Goal: Complete application form: Complete application form

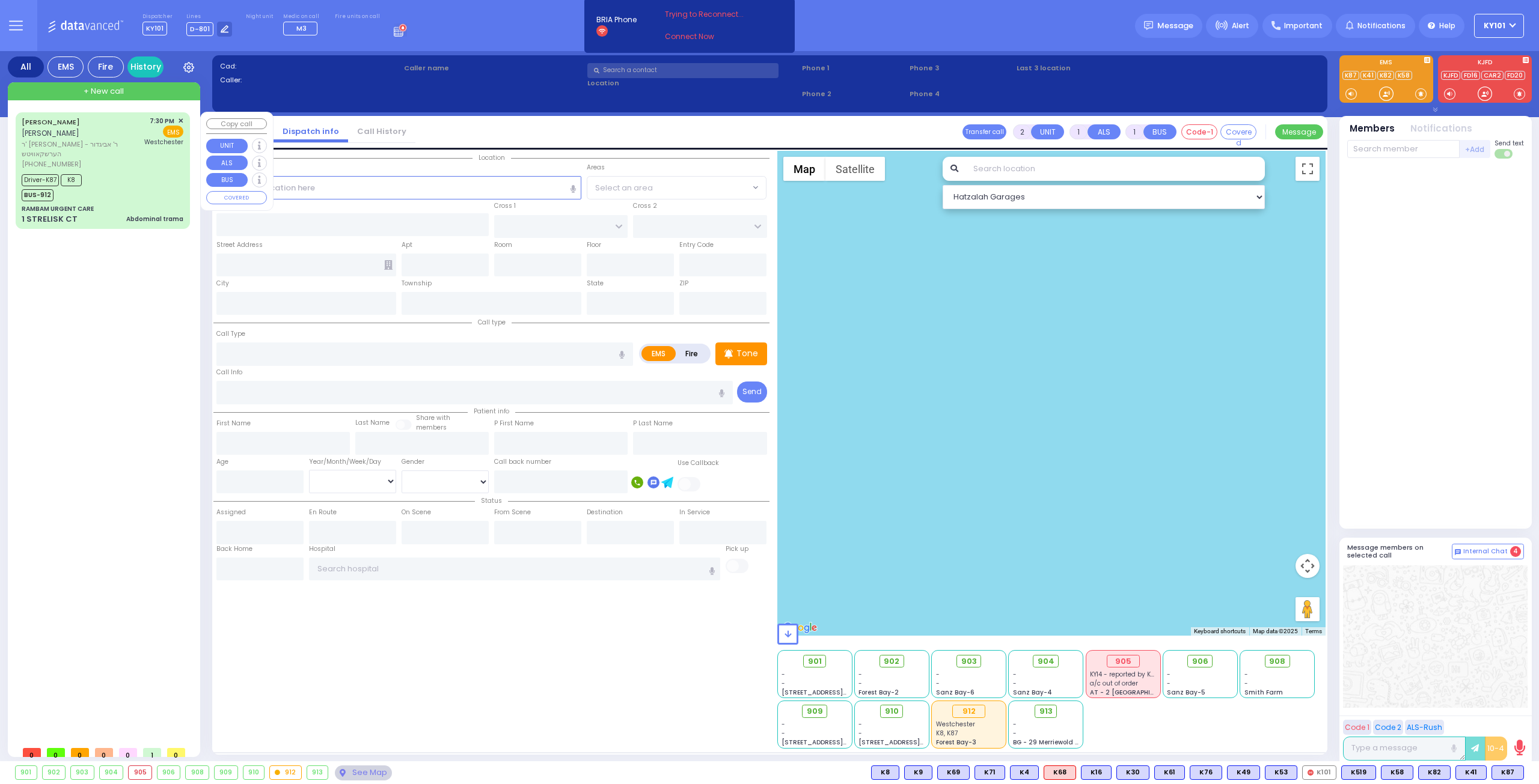
click at [132, 171] on div "Driver-K87 K8 BUS-912" at bounding box center [103, 186] width 162 height 30
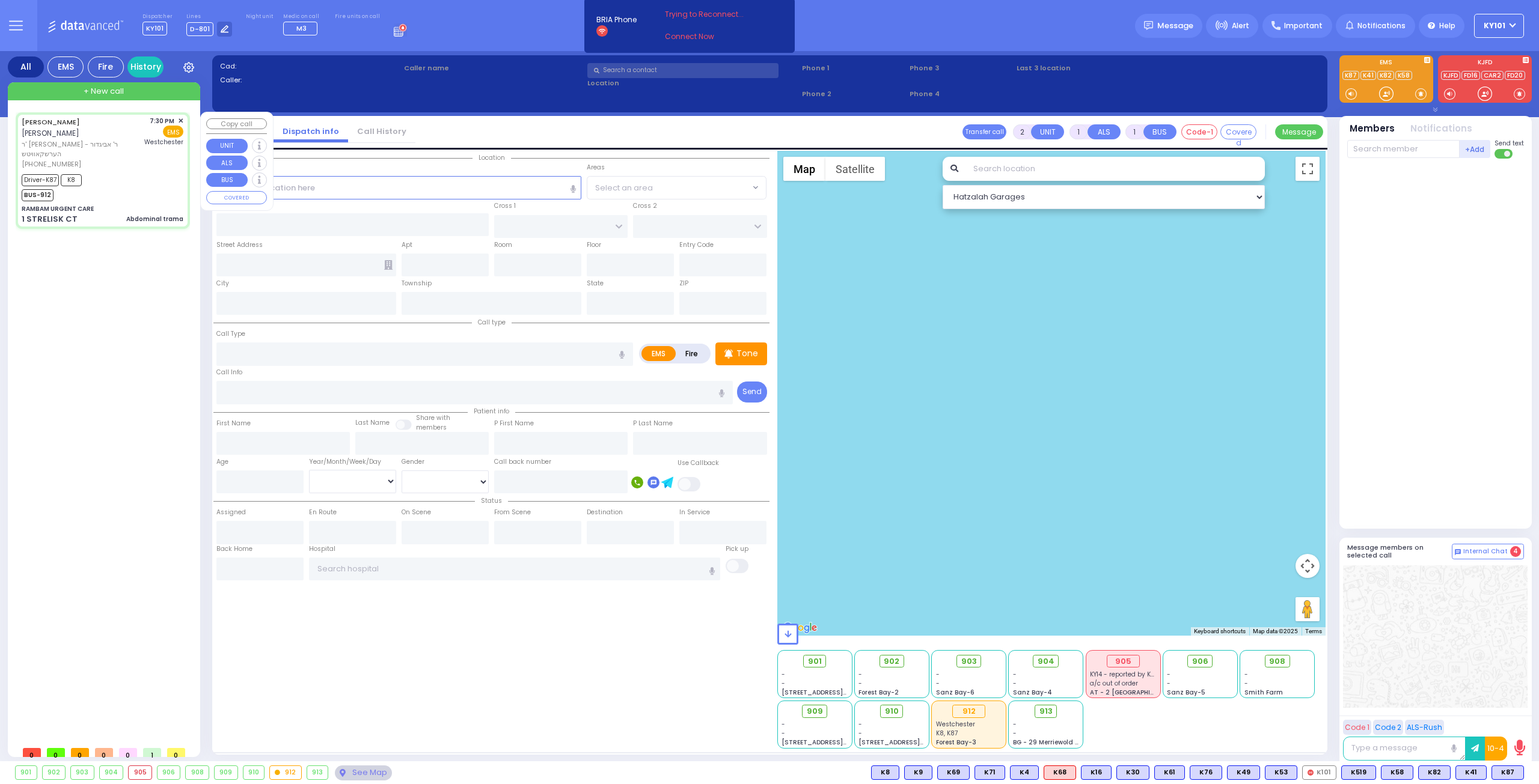
type input "6"
select select
type input "Abdominal trama"
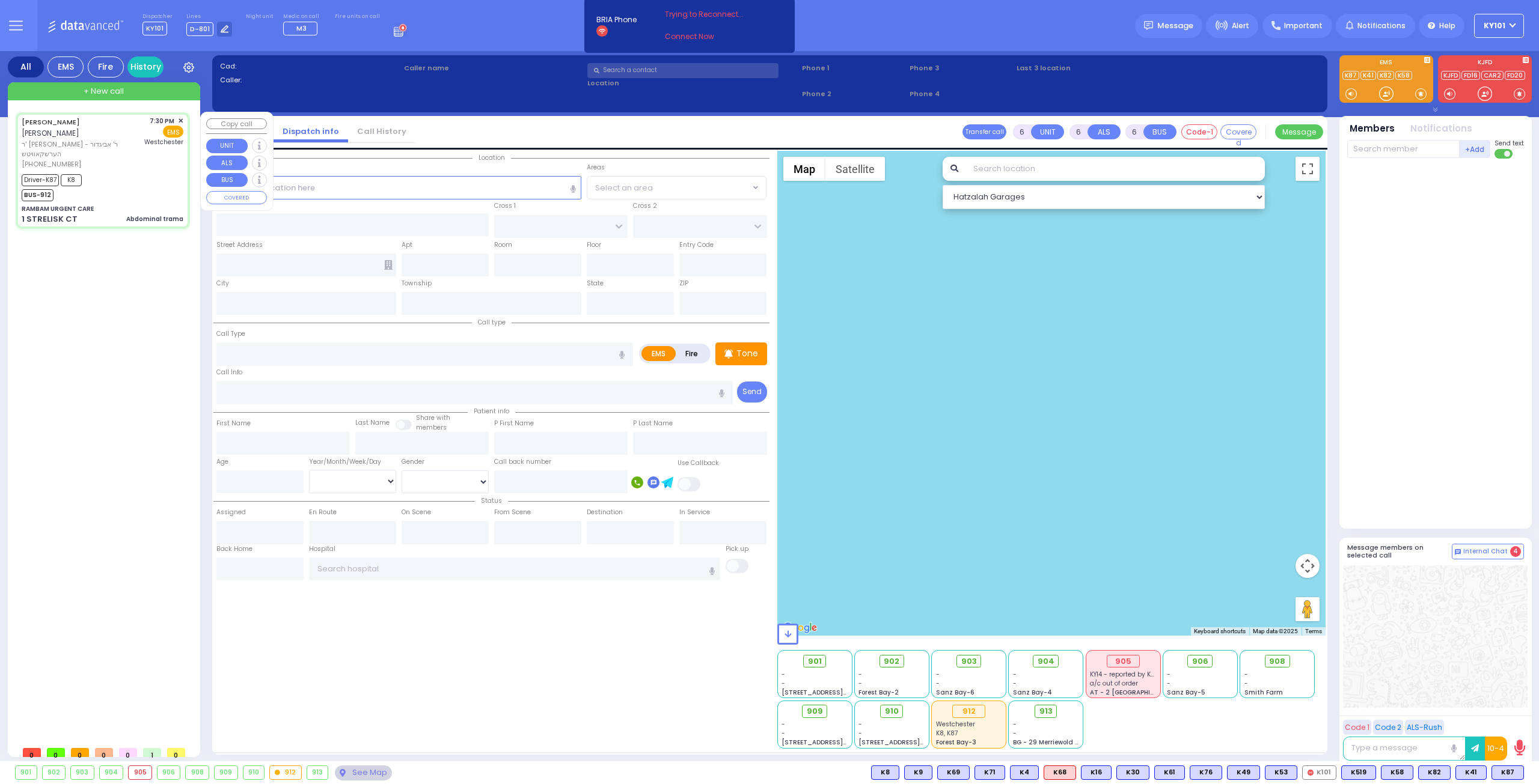
radio input "true"
type input "[PERSON_NAME]"
type input "Frimet"
type input "[PERSON_NAME]"
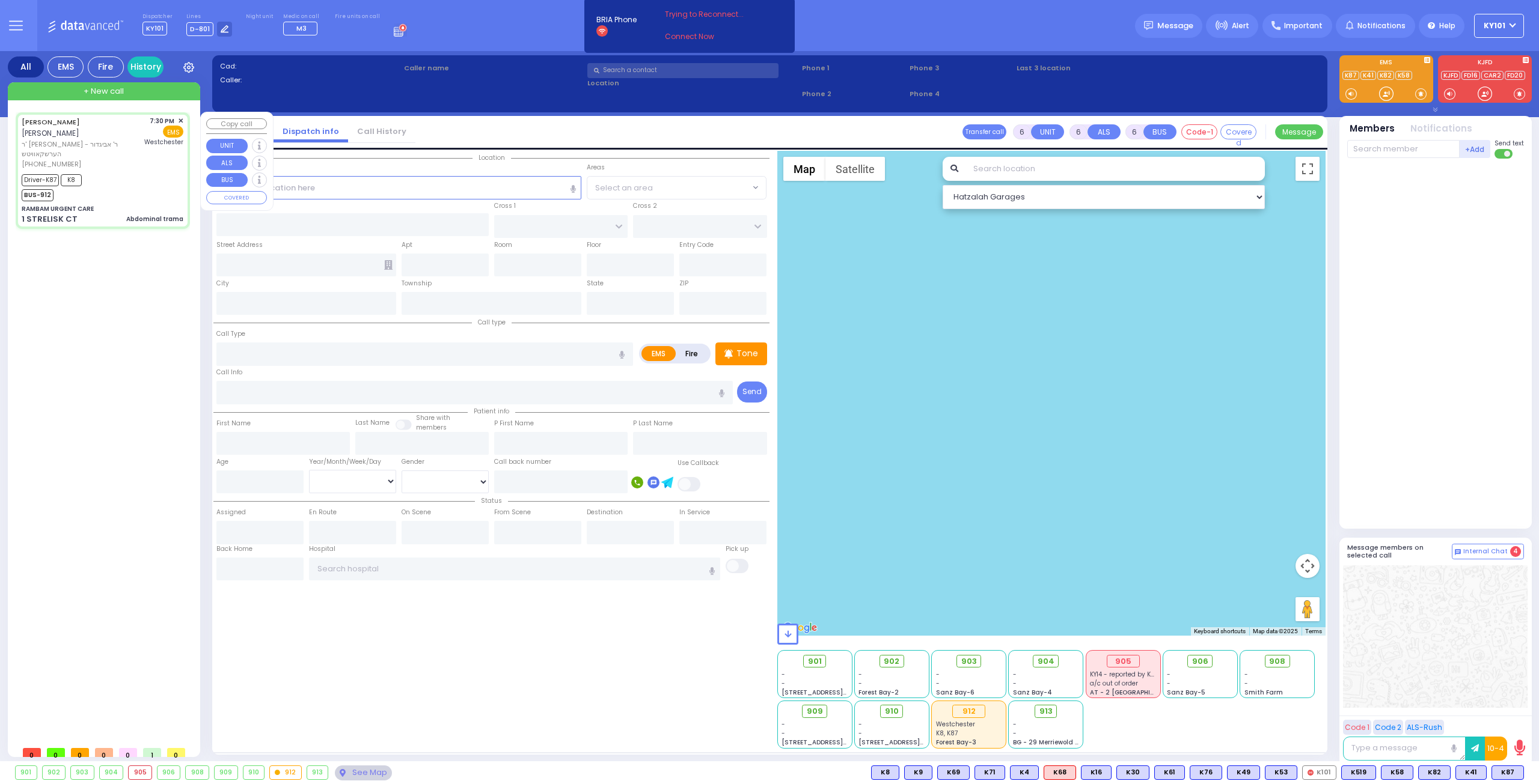
type input "6"
select select "Year"
select select "[DEMOGRAPHIC_DATA]"
type input "19:30"
type input "19:32"
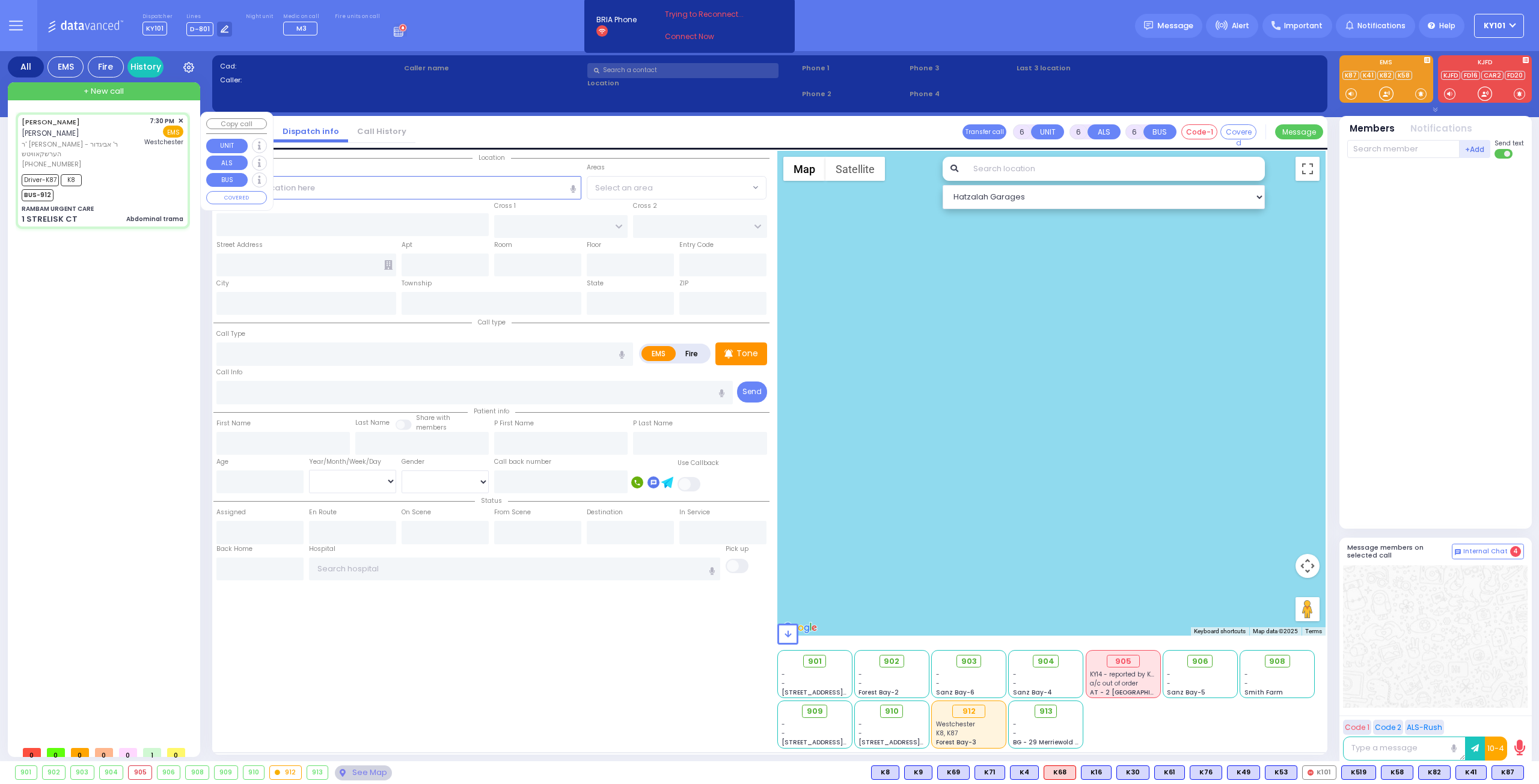
type input "19:36"
type input "19:50"
type input "20:30"
type input "20:47"
type input "[GEOGRAPHIC_DATA]-[PERSON_NAME][GEOGRAPHIC_DATA]"
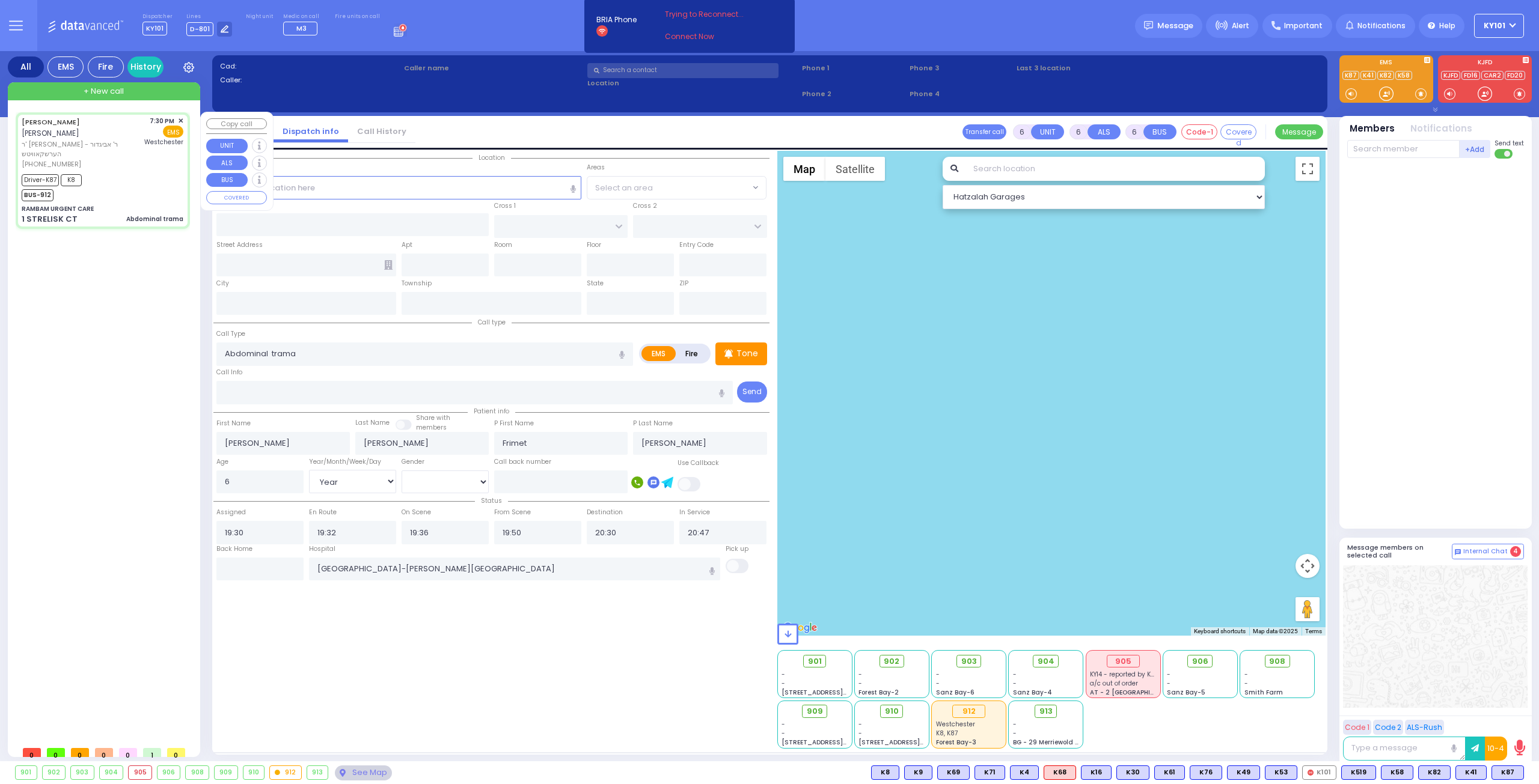
select select "Hatzalah Garages"
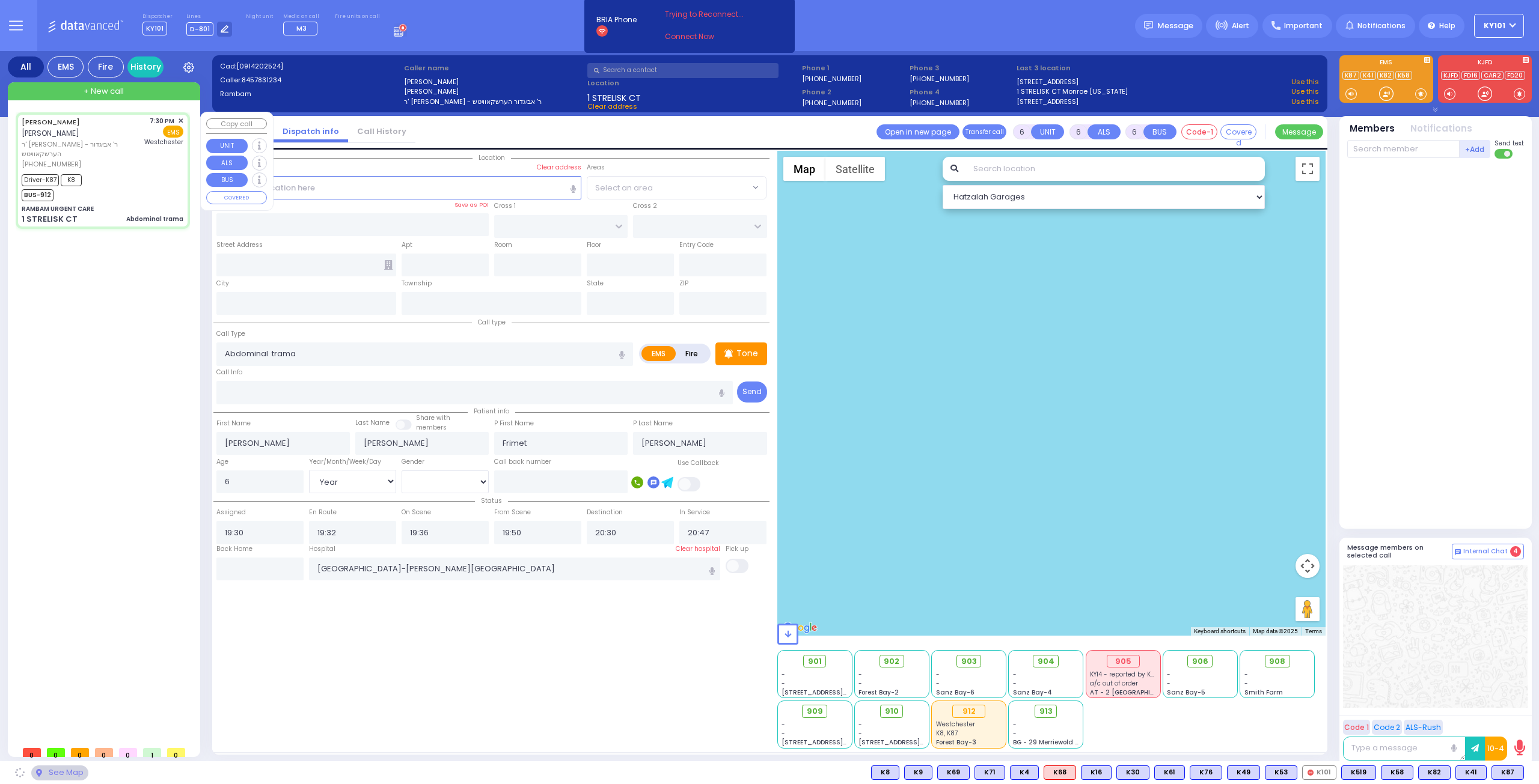
type input "RAMBAM URGENT CARE"
type input "FOREST RD"
type input "1 STRELISK CT"
type input "[PERSON_NAME]"
type input "[US_STATE]"
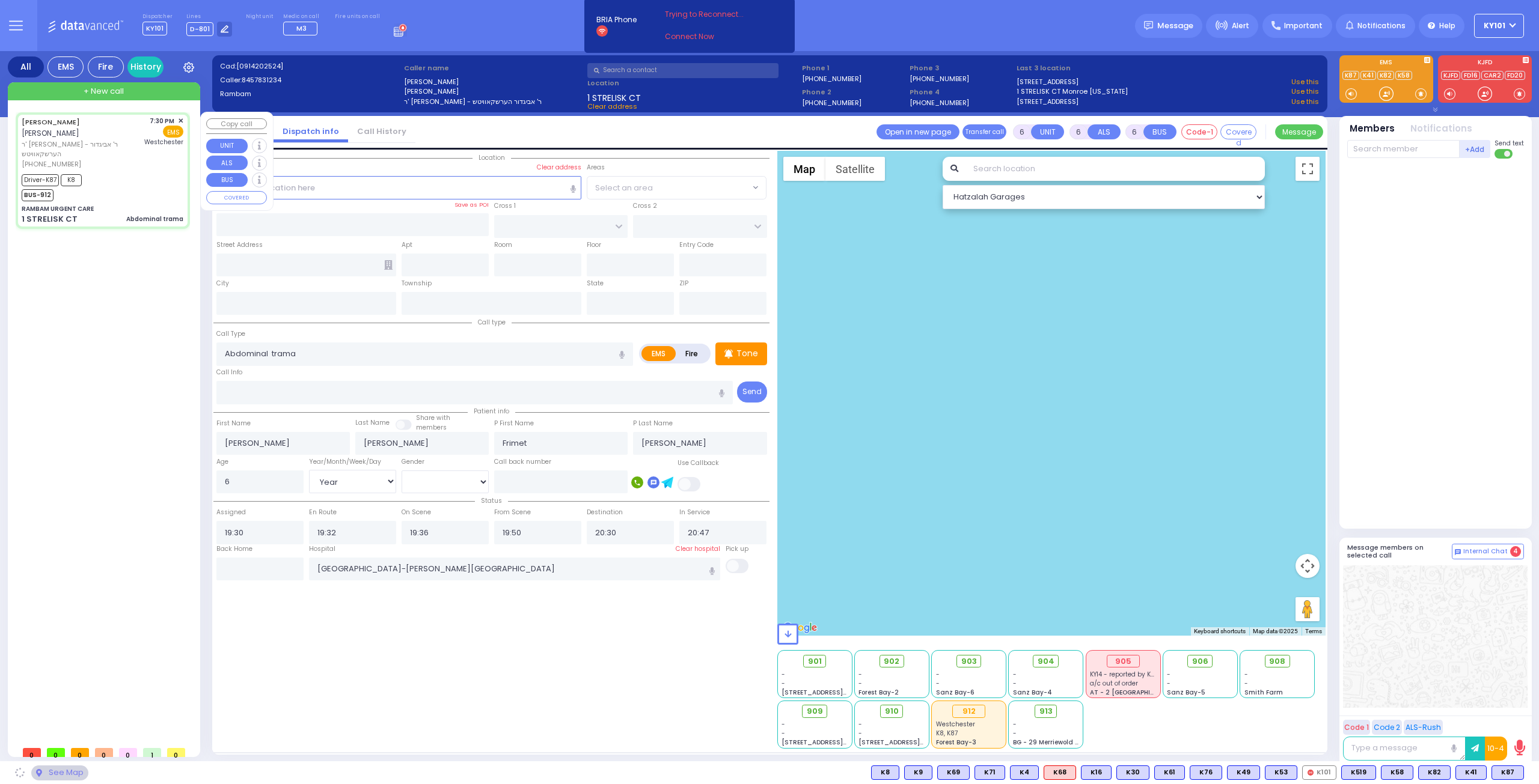
type input "10950"
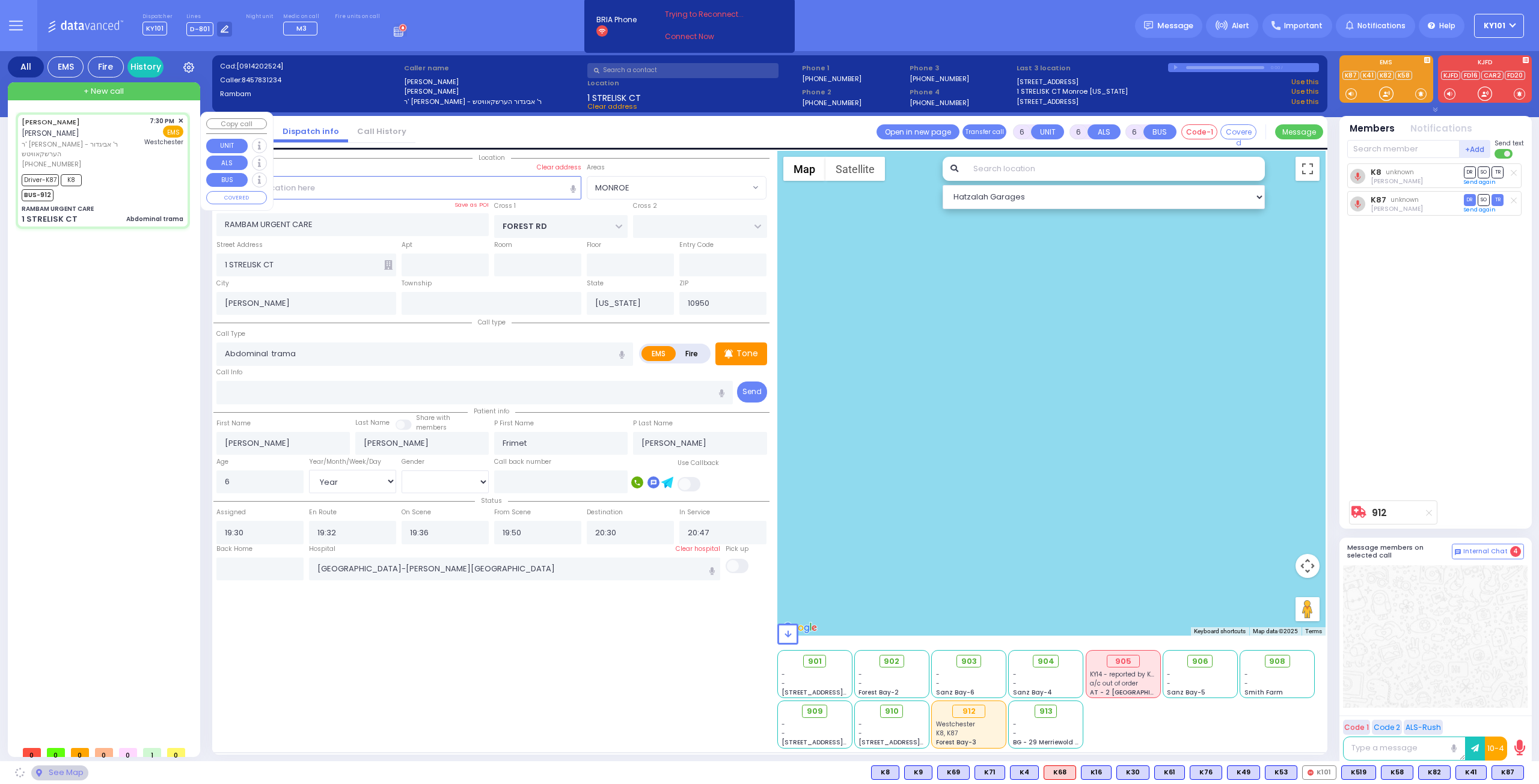
select select "MONROE"
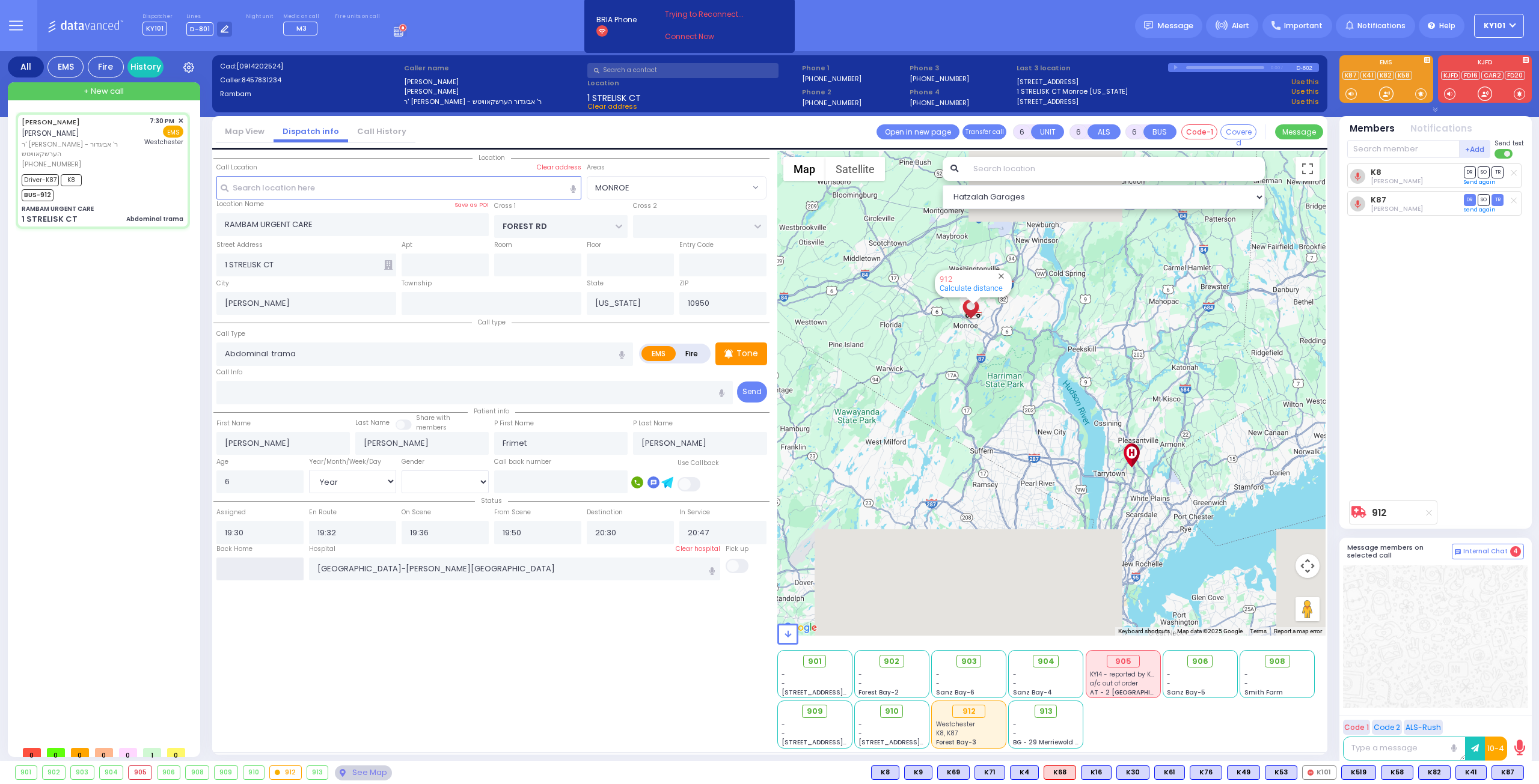
click at [247, 561] on input "text" at bounding box center [259, 570] width 87 height 23
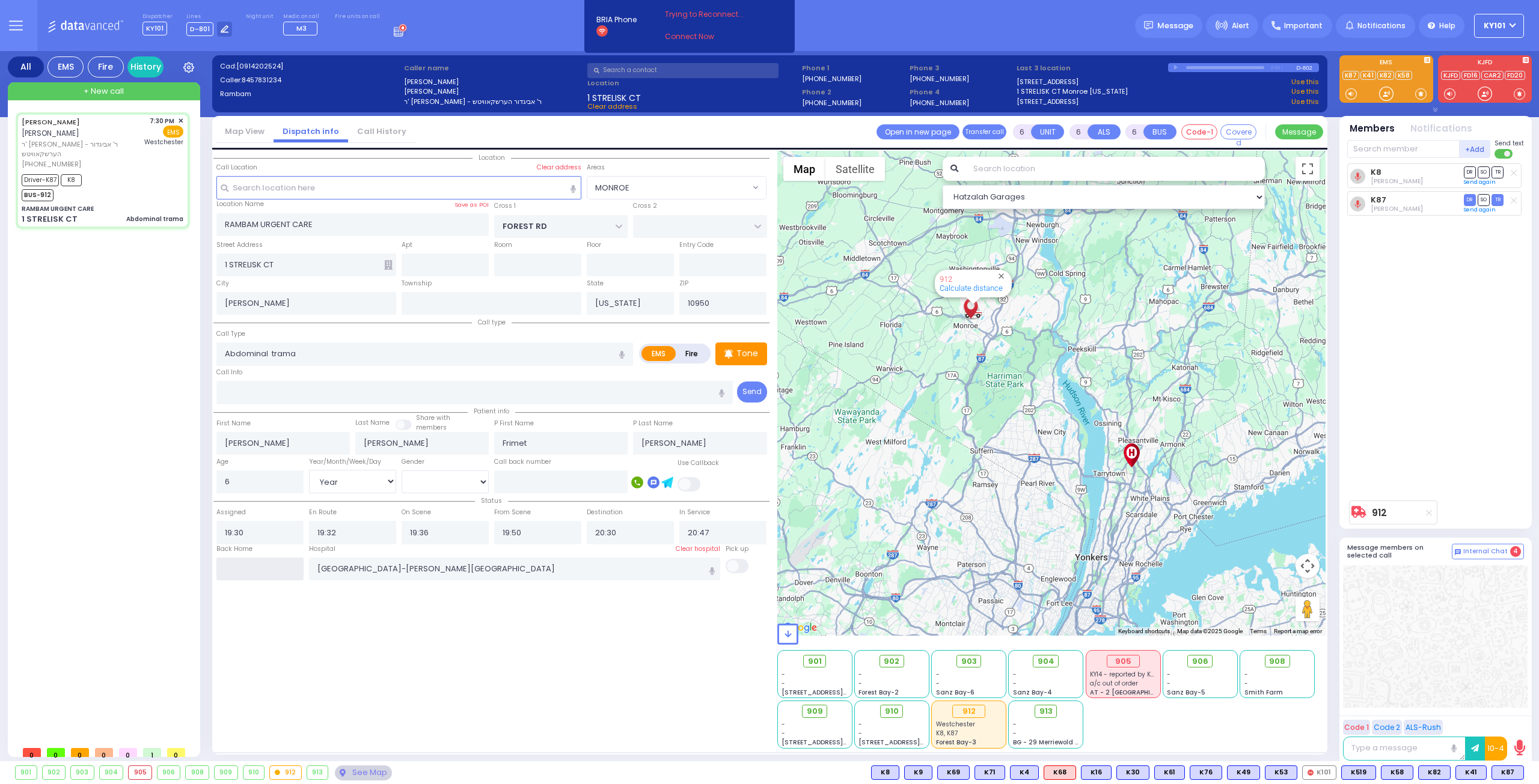
click at [247, 561] on input "text" at bounding box center [259, 570] width 87 height 23
type input "22:05"
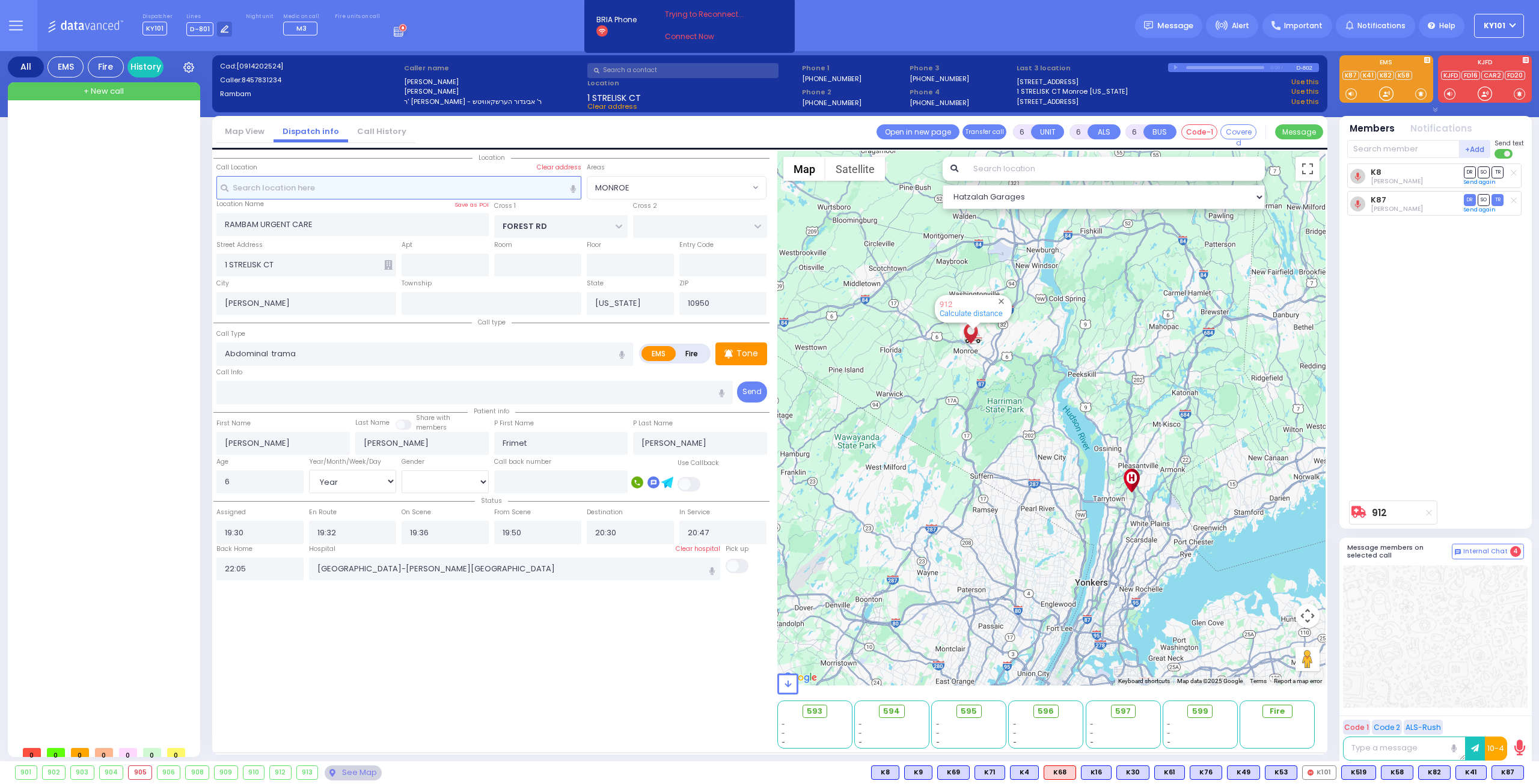
select select
radio input "true"
select select
